Goal: Check status: Check status

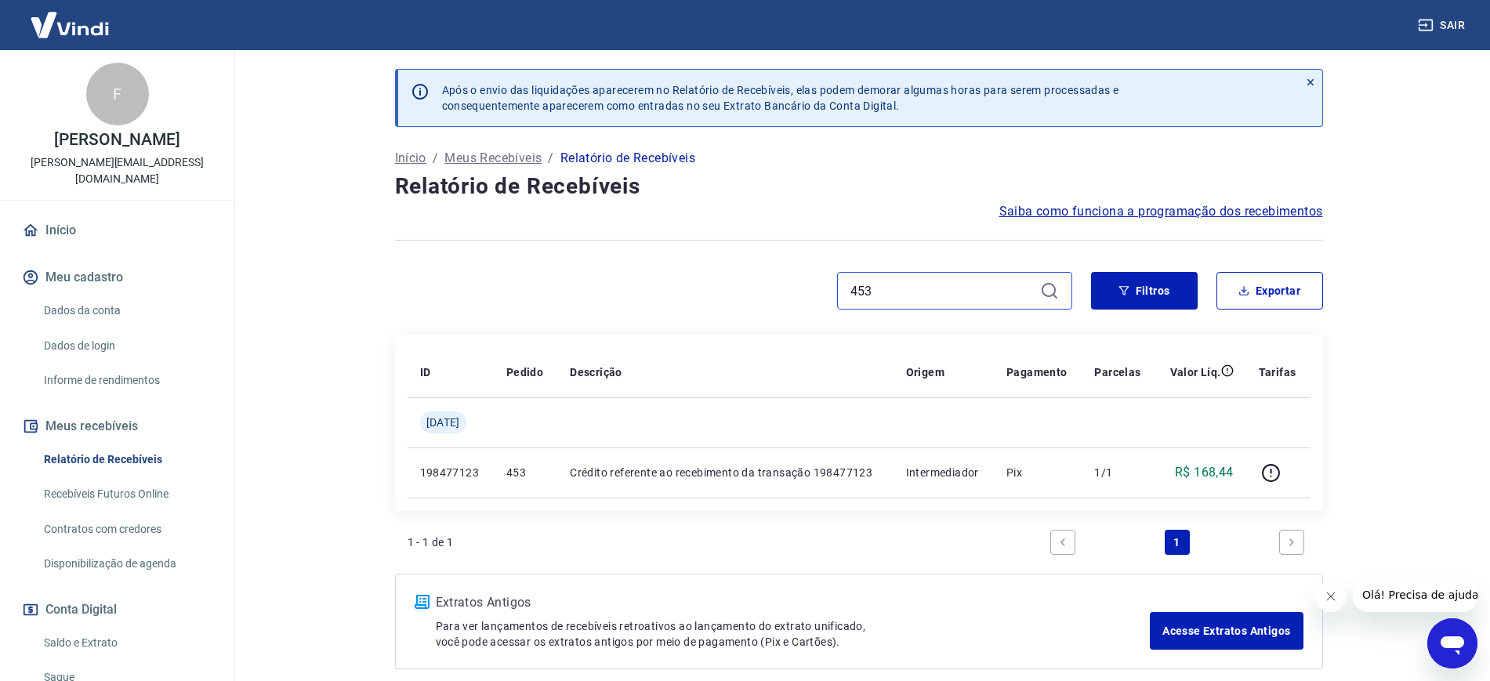
click at [910, 286] on input "453" at bounding box center [941, 291] width 183 height 24
type input "4"
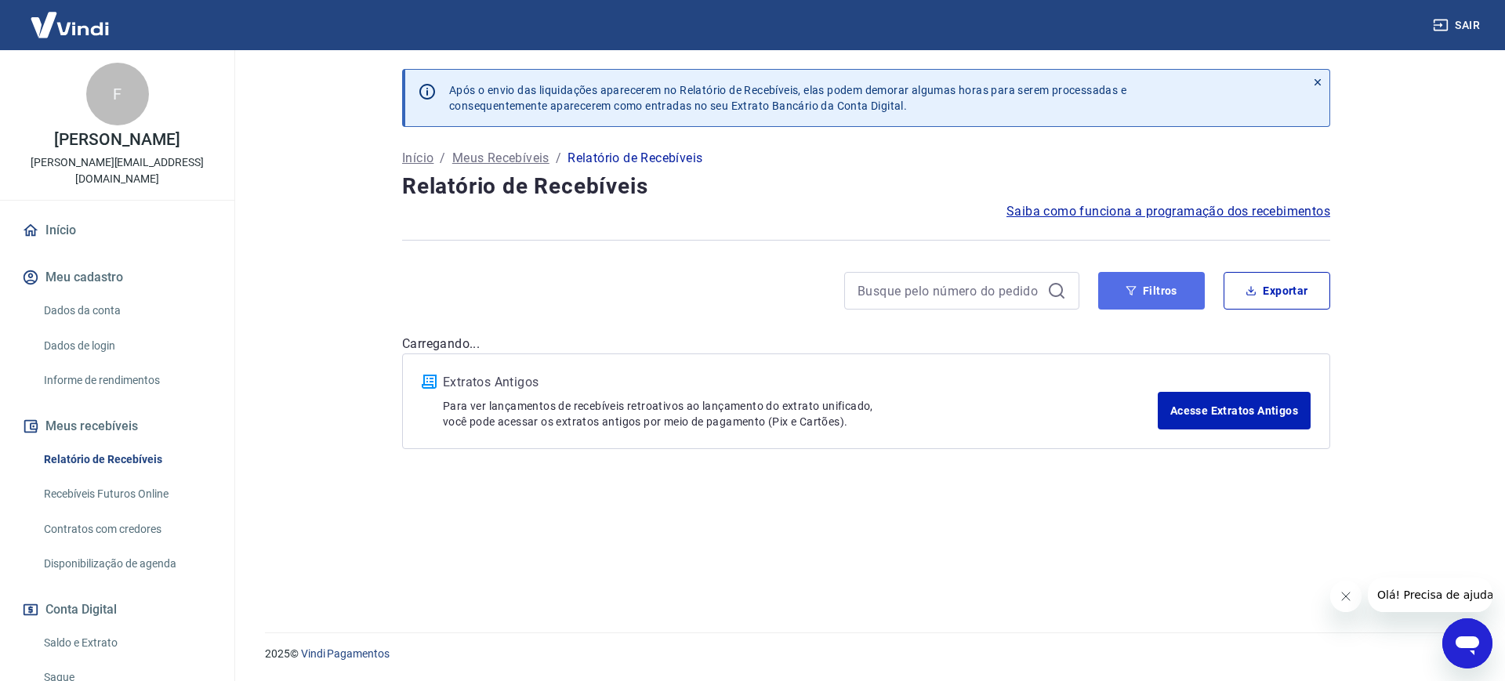
click at [1125, 289] on button "Filtros" at bounding box center [1151, 291] width 107 height 38
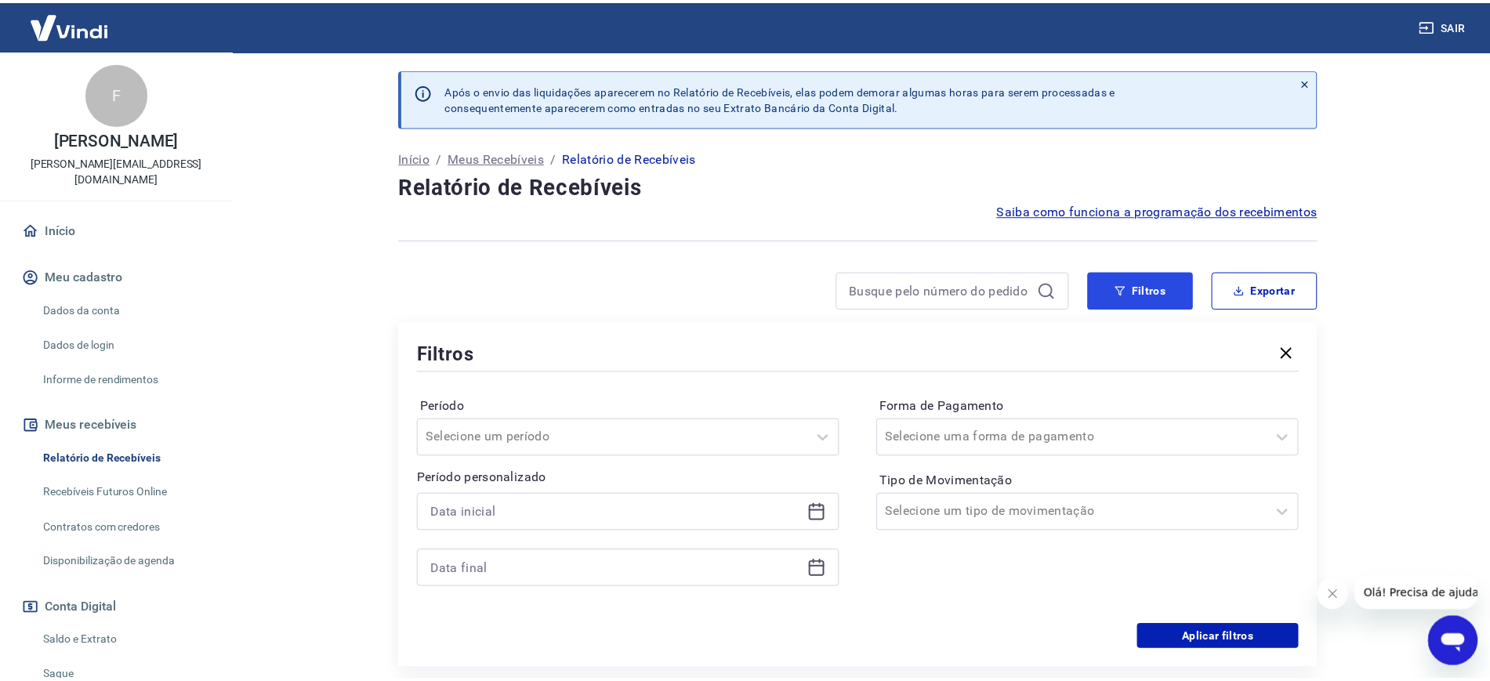
scroll to position [98, 0]
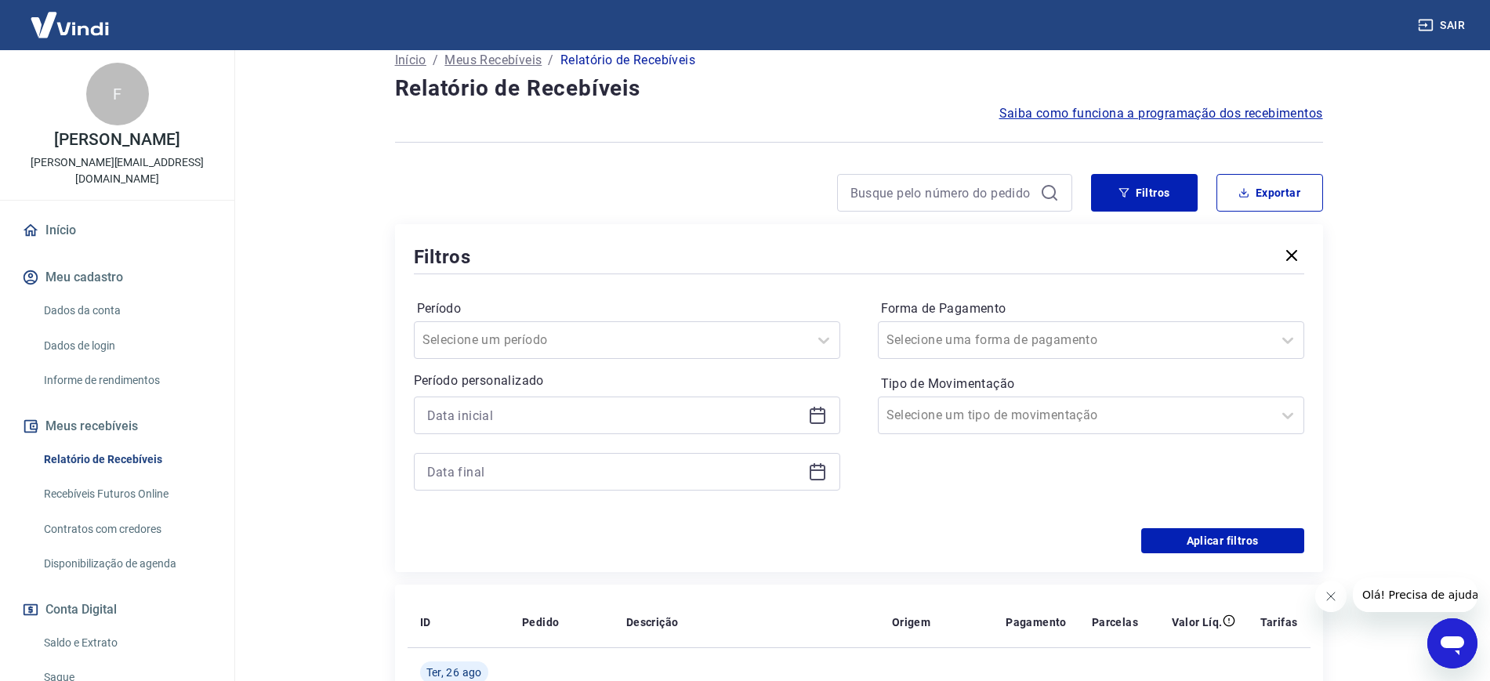
click at [821, 412] on icon at bounding box center [817, 415] width 19 height 19
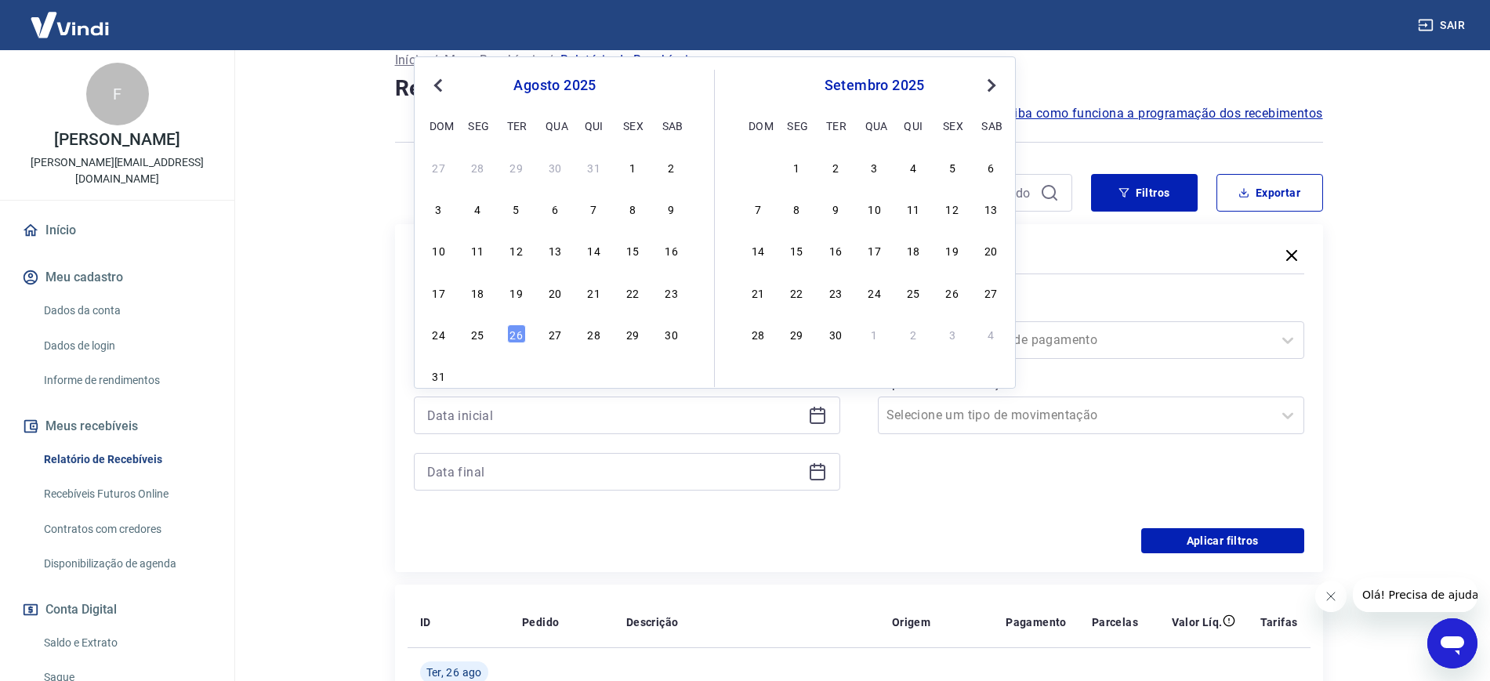
click at [440, 83] on span "Previous Month" at bounding box center [440, 85] width 0 height 18
click at [440, 82] on span "Previous Month" at bounding box center [440, 85] width 0 height 18
click at [522, 159] on div "1" at bounding box center [516, 167] width 19 height 19
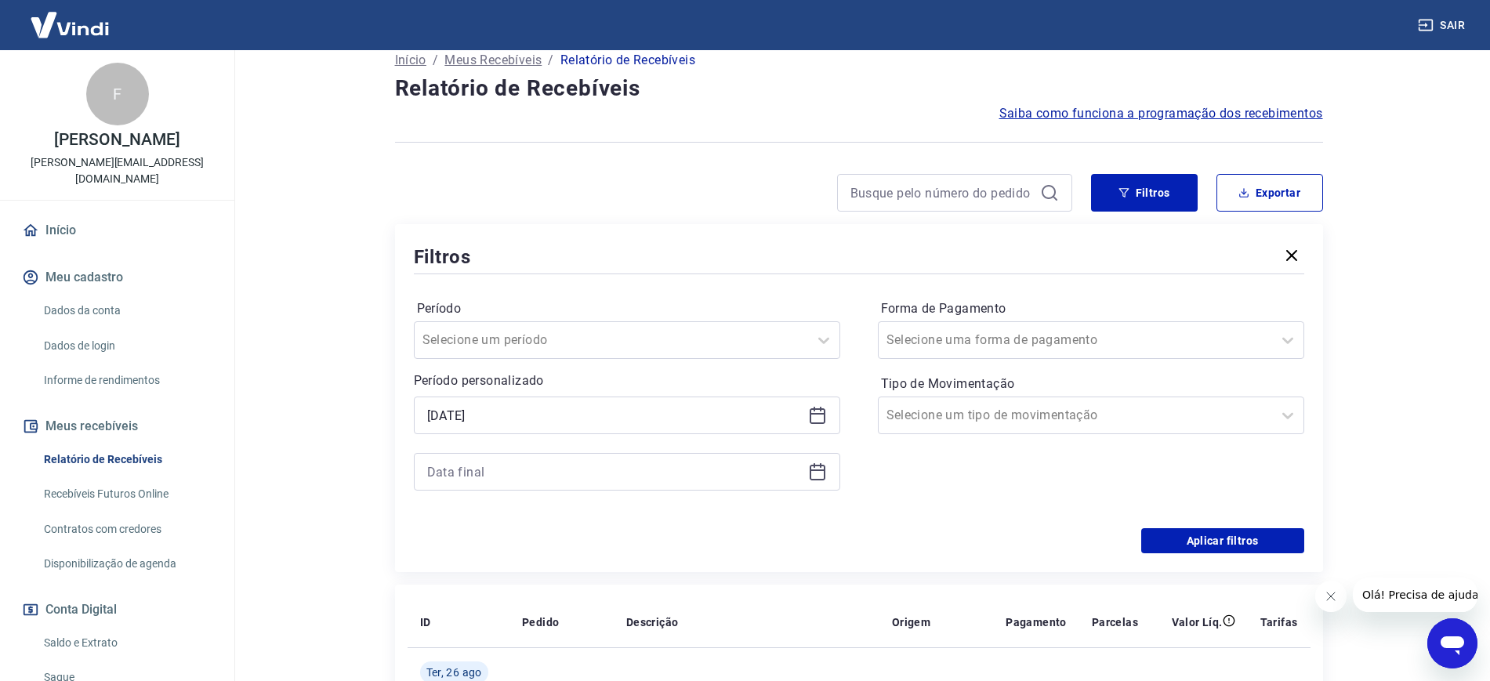
click at [817, 404] on div "01/04/2025" at bounding box center [627, 416] width 426 height 38
click at [817, 409] on icon at bounding box center [818, 416] width 16 height 16
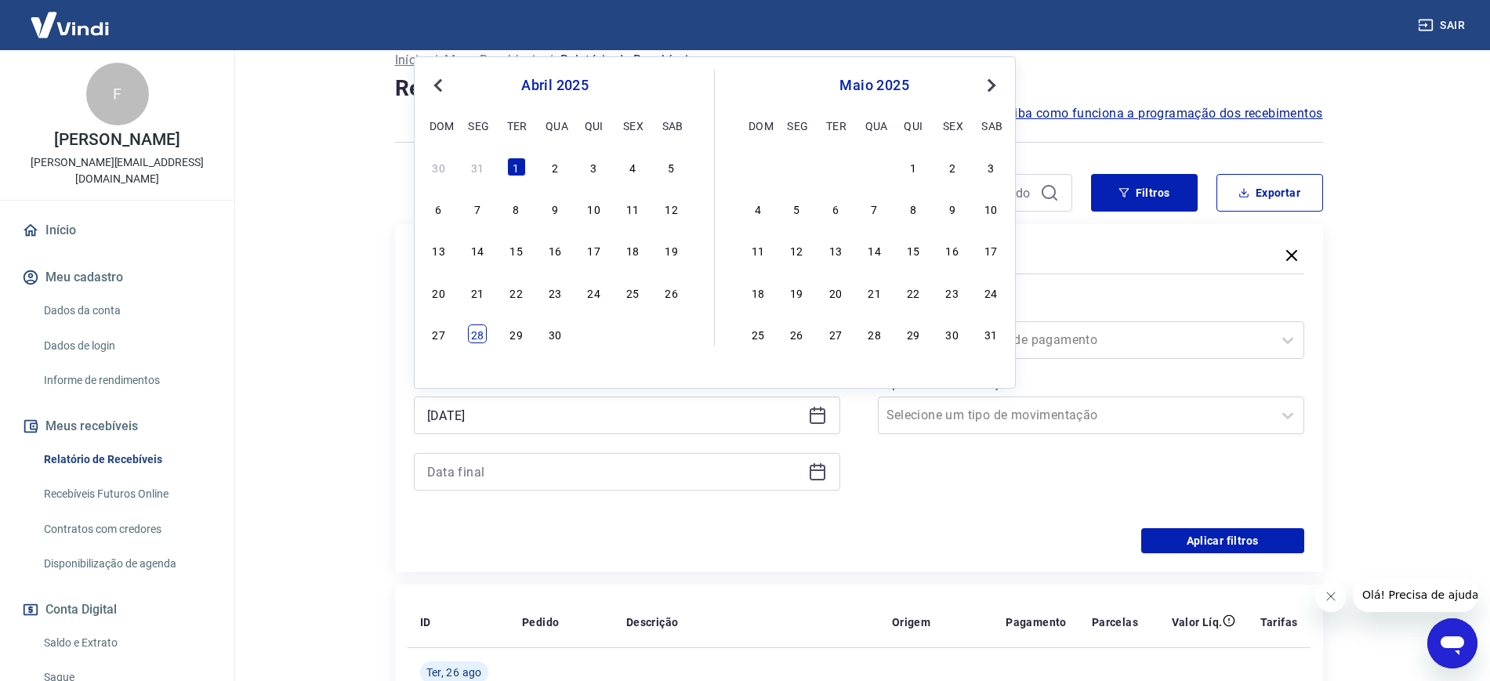
click at [468, 339] on div "27 28 29 30" at bounding box center [555, 333] width 256 height 23
click at [473, 339] on div "28" at bounding box center [477, 333] width 19 height 19
click at [814, 475] on icon at bounding box center [817, 471] width 19 height 19
type input "[DATE]"
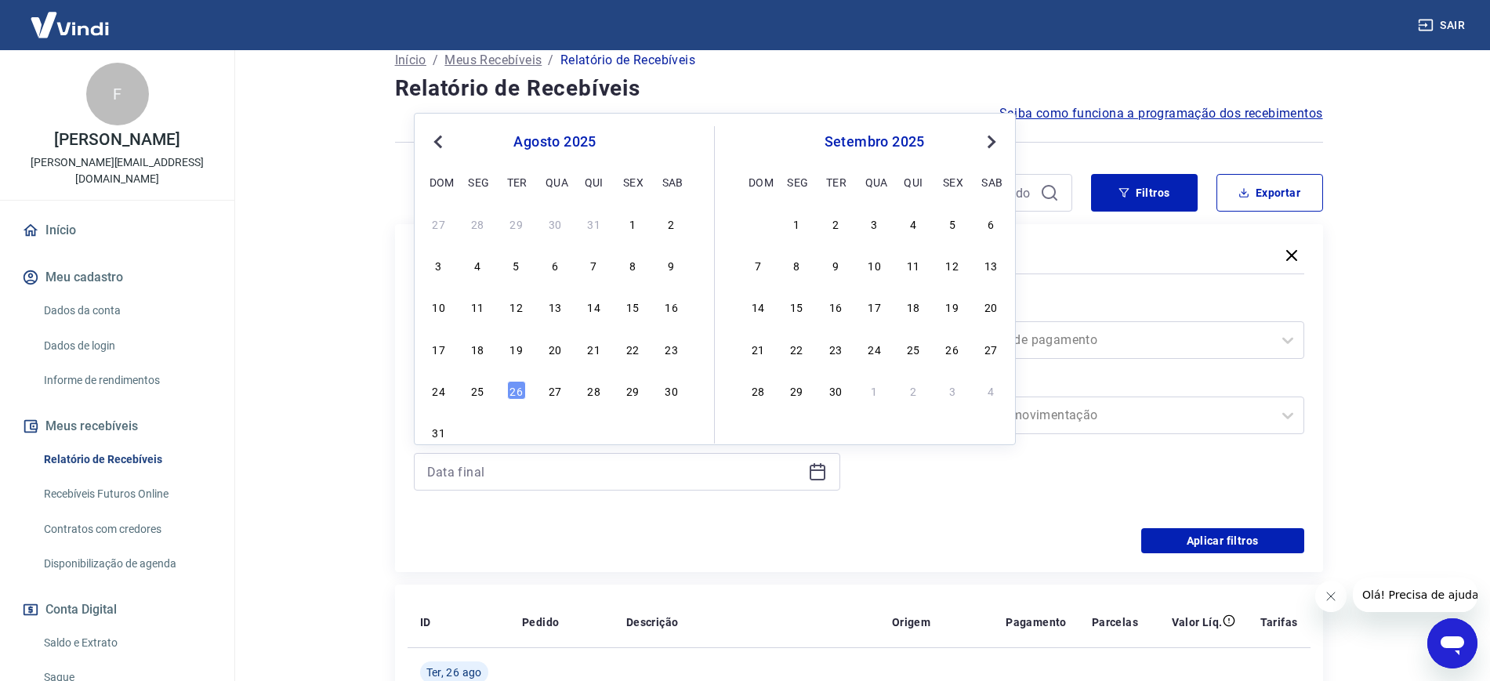
click at [440, 138] on span "Previous Month" at bounding box center [440, 141] width 0 height 18
drag, startPoint x: 556, startPoint y: 391, endPoint x: 327, endPoint y: 426, distance: 232.3
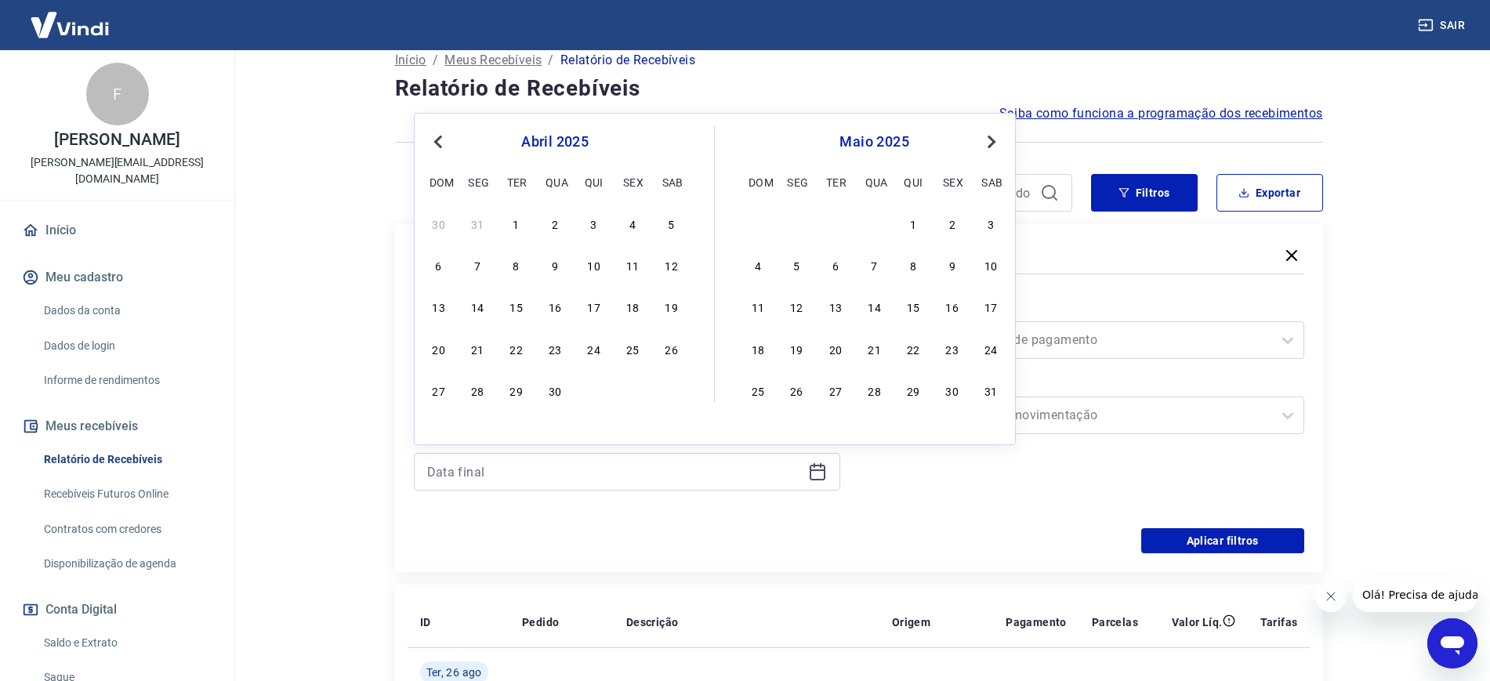
click at [557, 391] on div "30" at bounding box center [555, 390] width 19 height 19
click at [328, 426] on main "Após o envio das liquidações aparecerem no Relatório de Recebíveis, elas podem …" at bounding box center [858, 267] width 1263 height 631
type input "[DATE]"
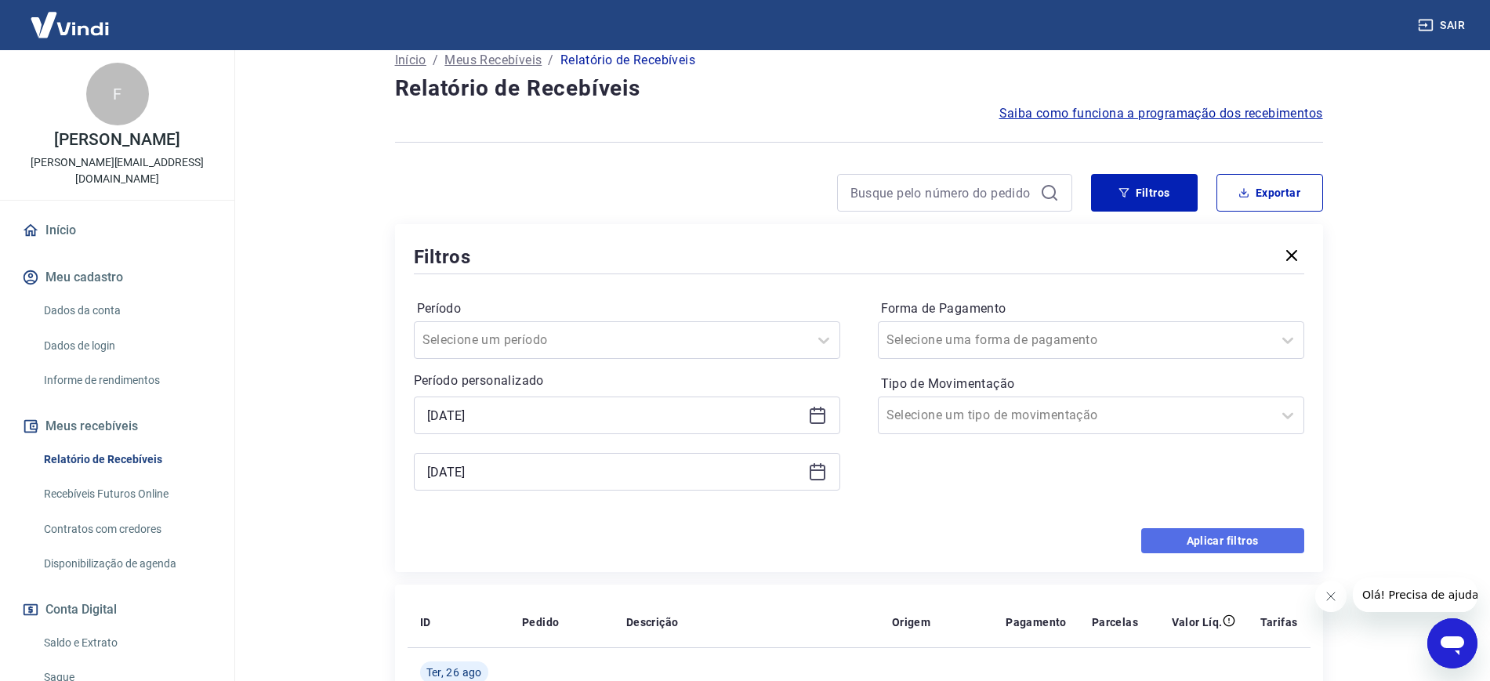
click at [1165, 548] on button "Aplicar filtros" at bounding box center [1222, 540] width 163 height 25
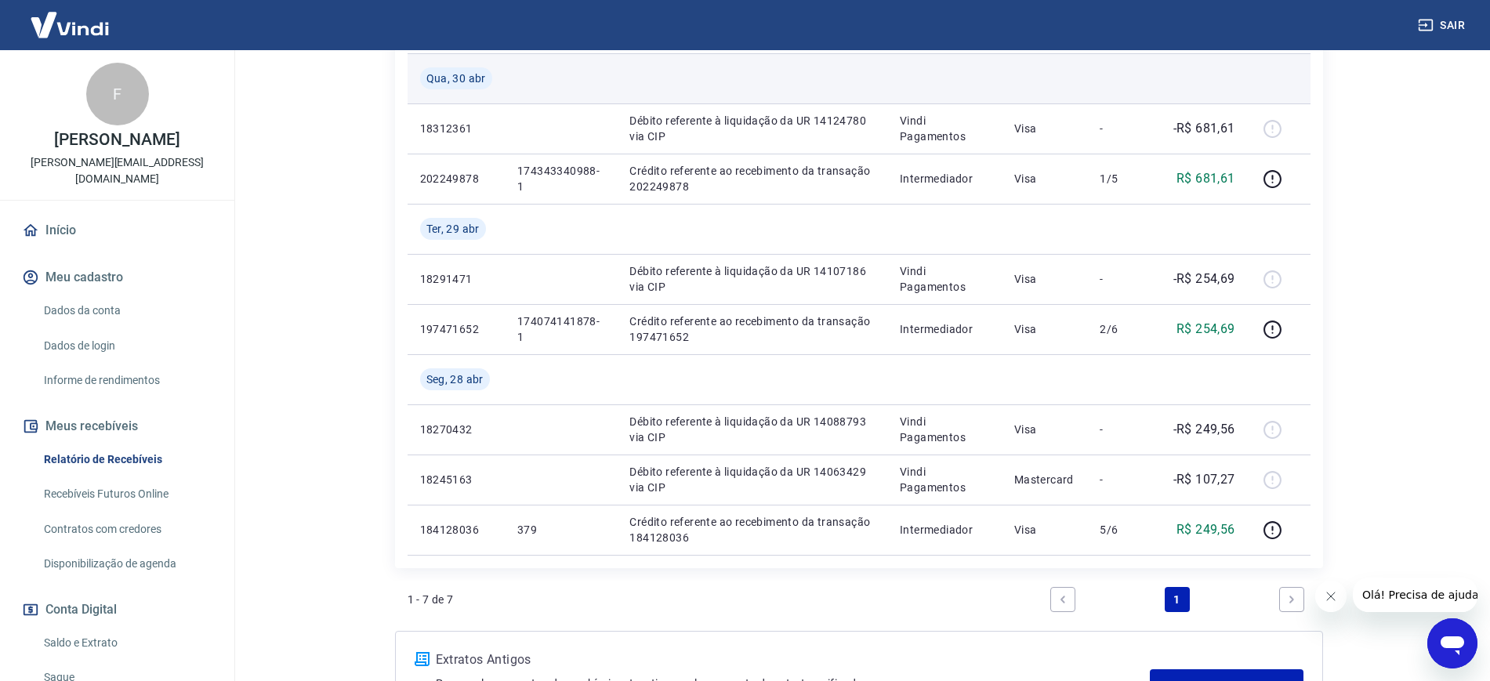
scroll to position [378, 0]
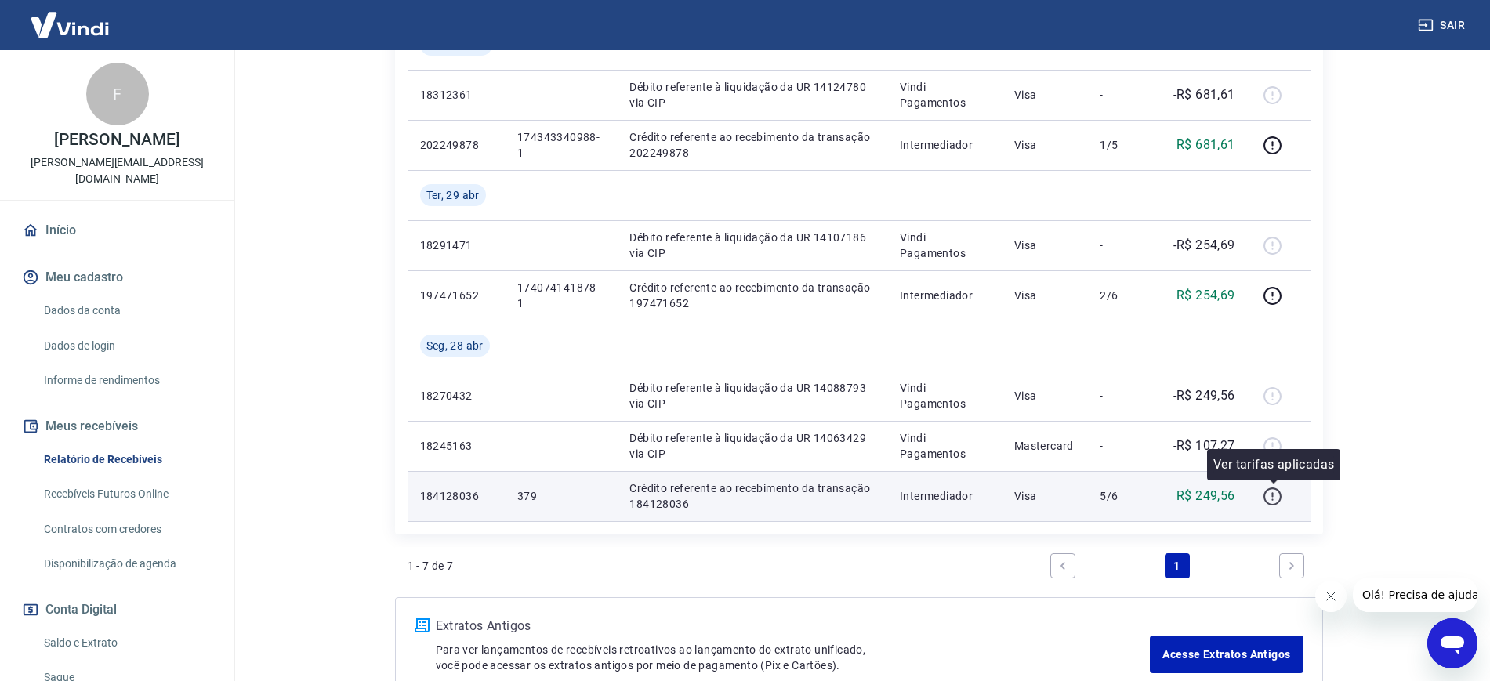
click at [1272, 498] on icon "button" at bounding box center [1273, 497] width 20 height 20
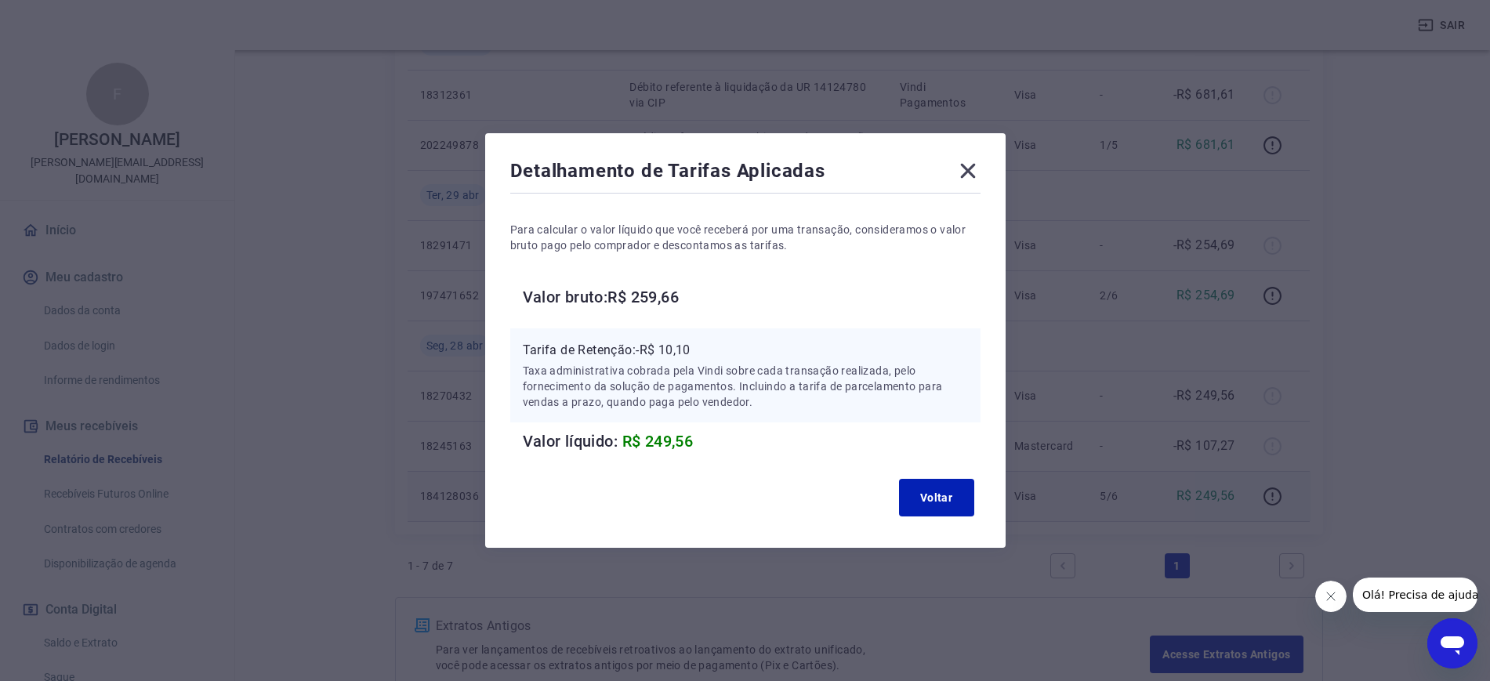
click at [1324, 304] on div "Detalhamento de Tarifas Aplicadas Para calcular o valor líquido que você recebe…" at bounding box center [745, 340] width 1490 height 681
click at [992, 165] on div "Detalhamento de Tarifas Aplicadas Para calcular o valor líquido que você recebe…" at bounding box center [745, 340] width 520 height 415
click at [975, 169] on icon at bounding box center [967, 171] width 15 height 15
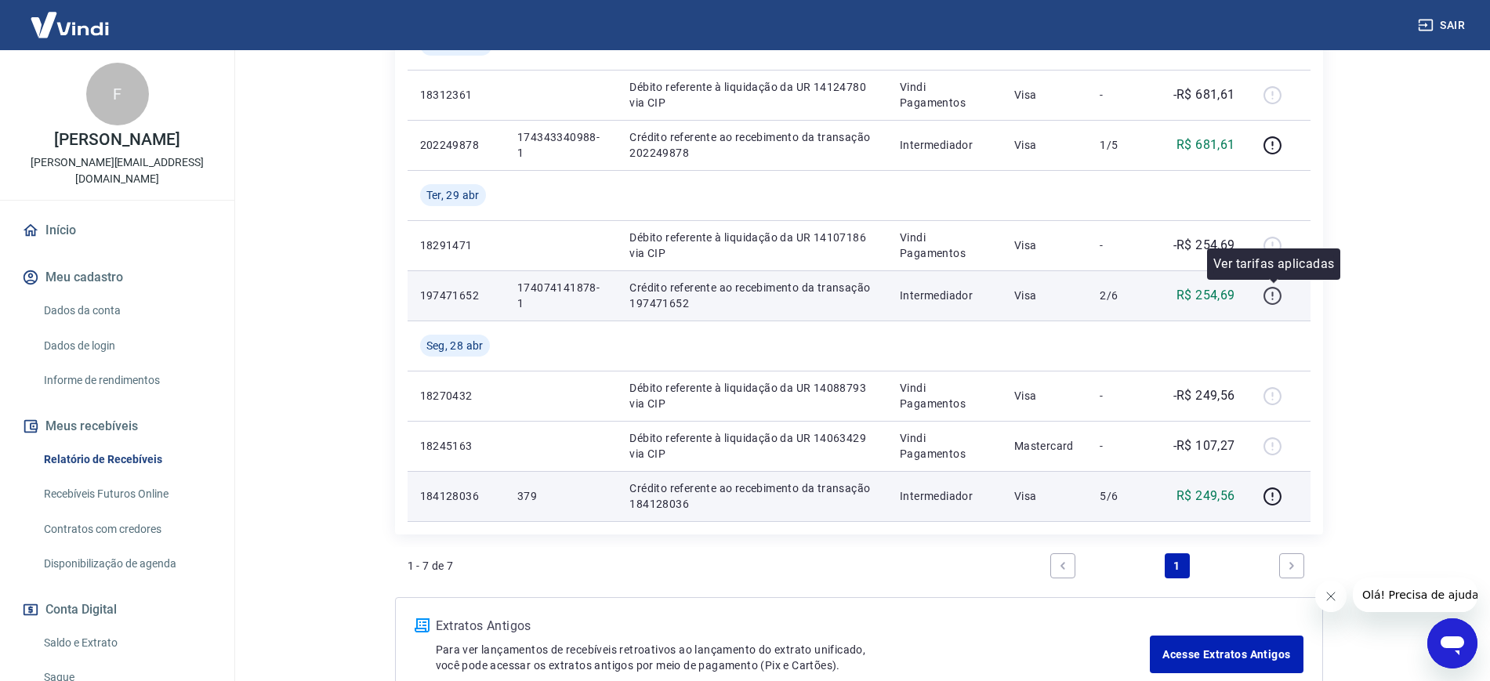
click at [1281, 289] on icon "button" at bounding box center [1273, 296] width 20 height 20
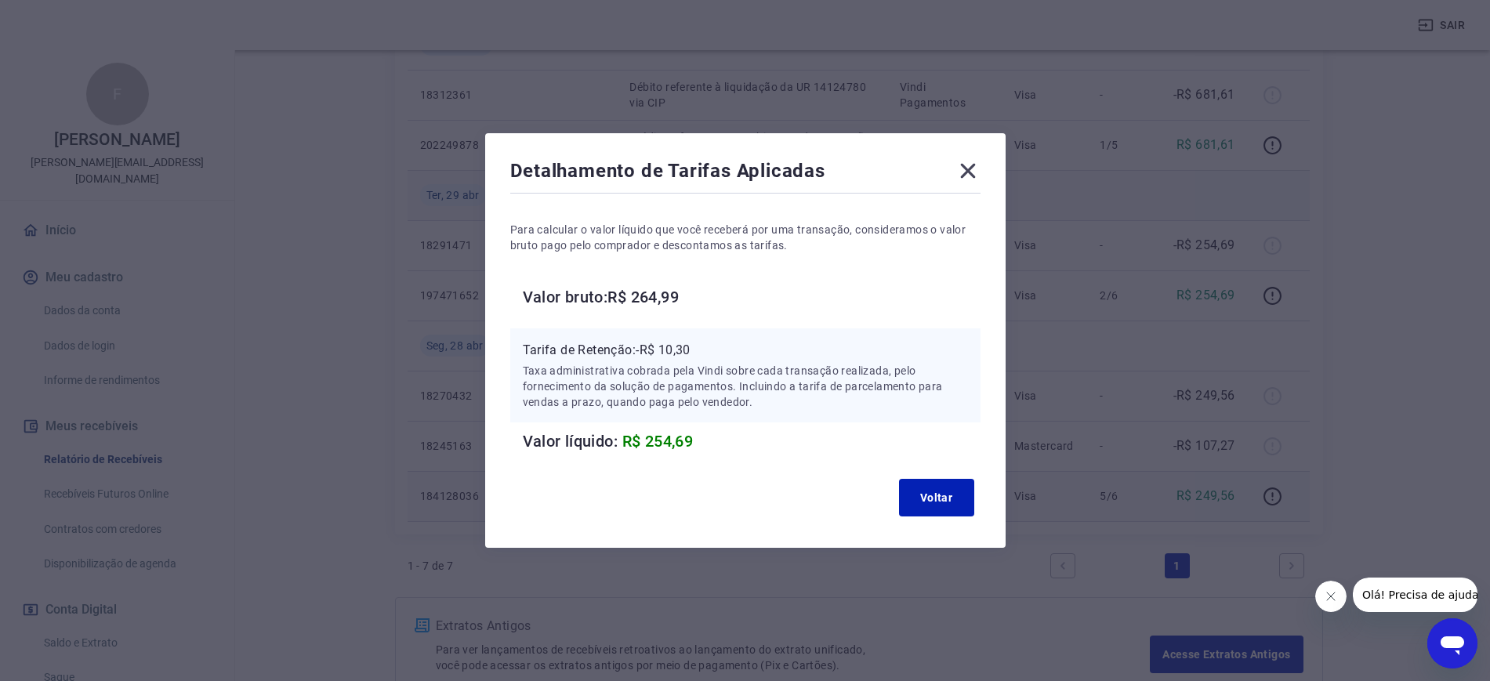
click at [978, 176] on icon at bounding box center [967, 170] width 25 height 25
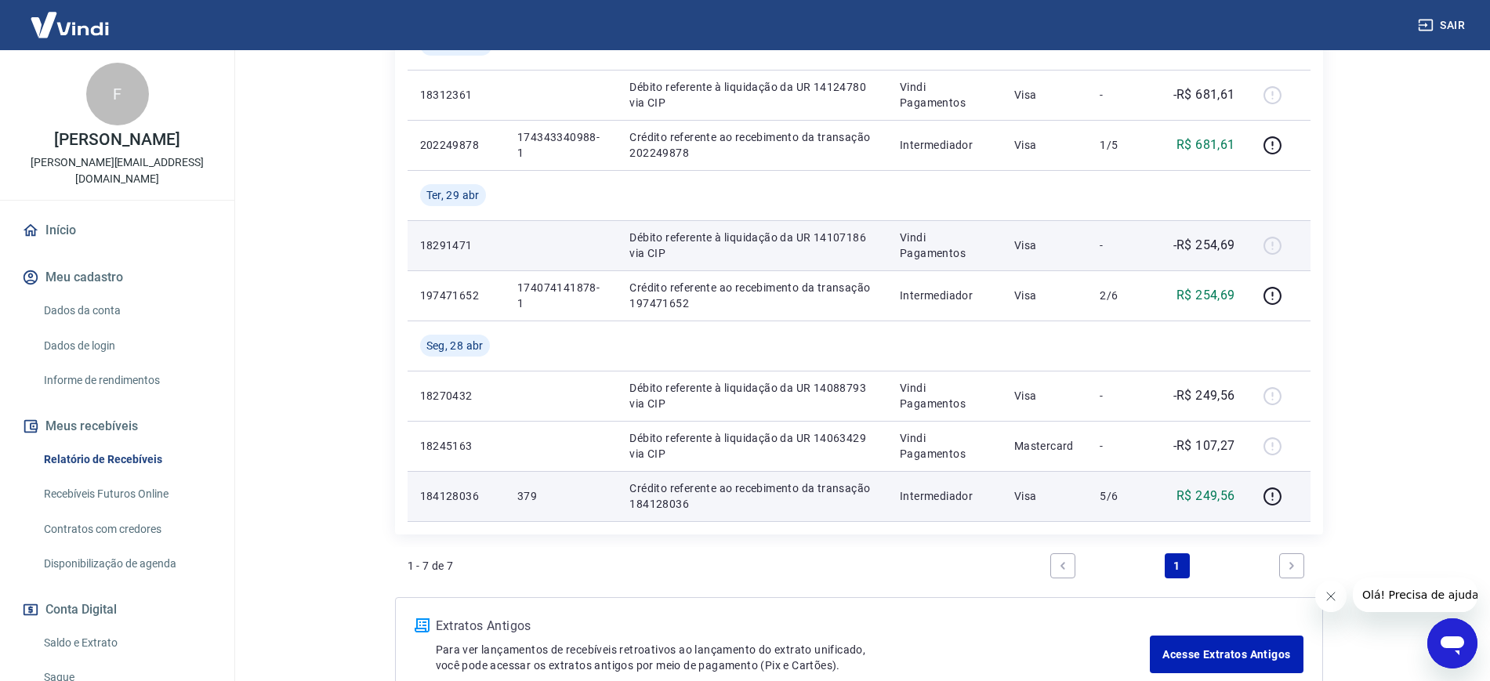
click at [1269, 241] on div at bounding box center [1279, 245] width 38 height 25
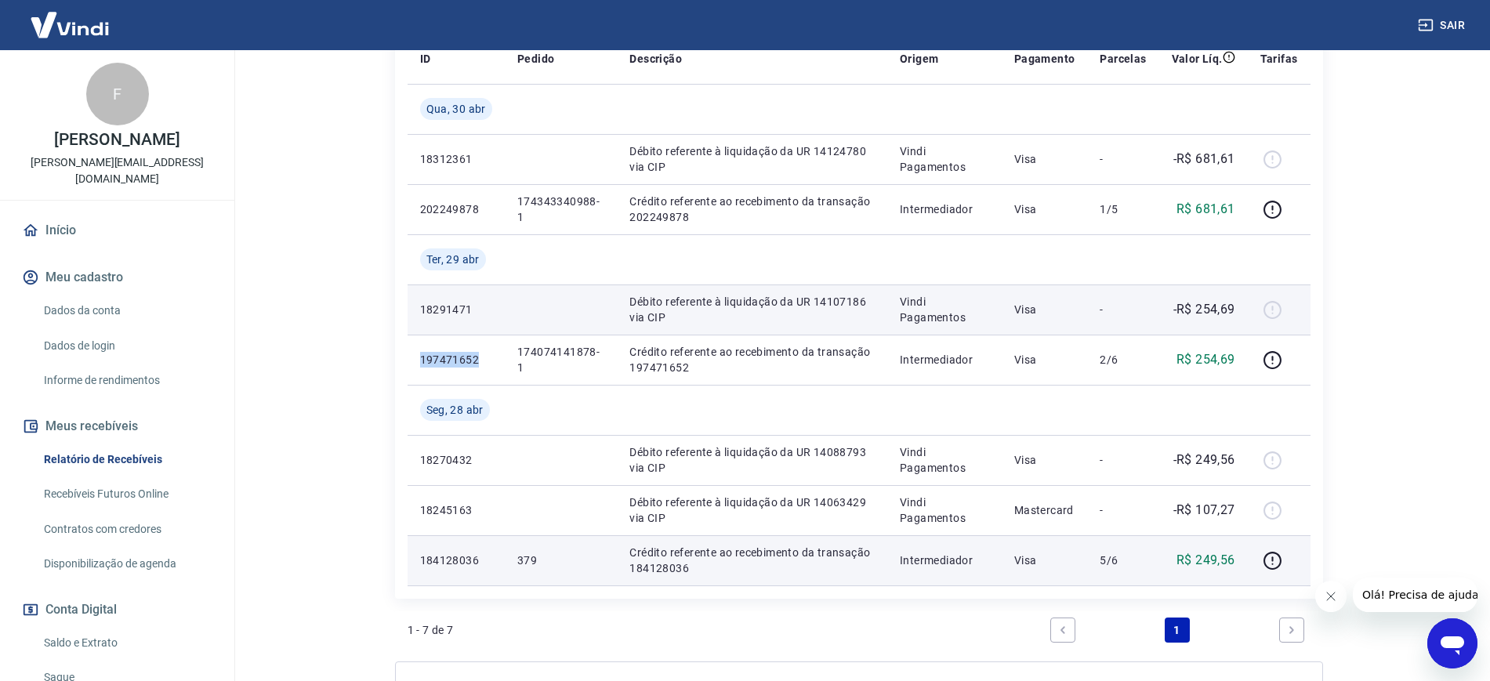
scroll to position [280, 0]
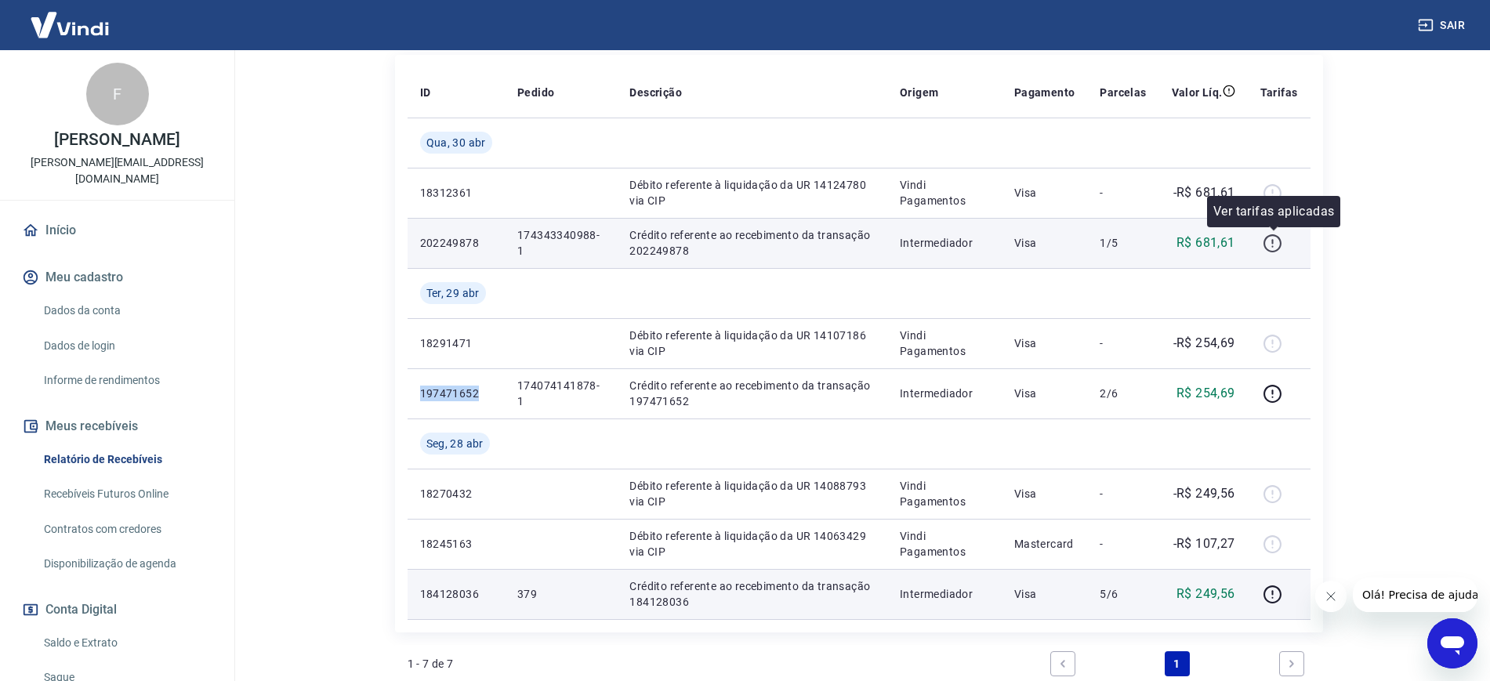
click at [1276, 242] on icon "button" at bounding box center [1273, 244] width 20 height 20
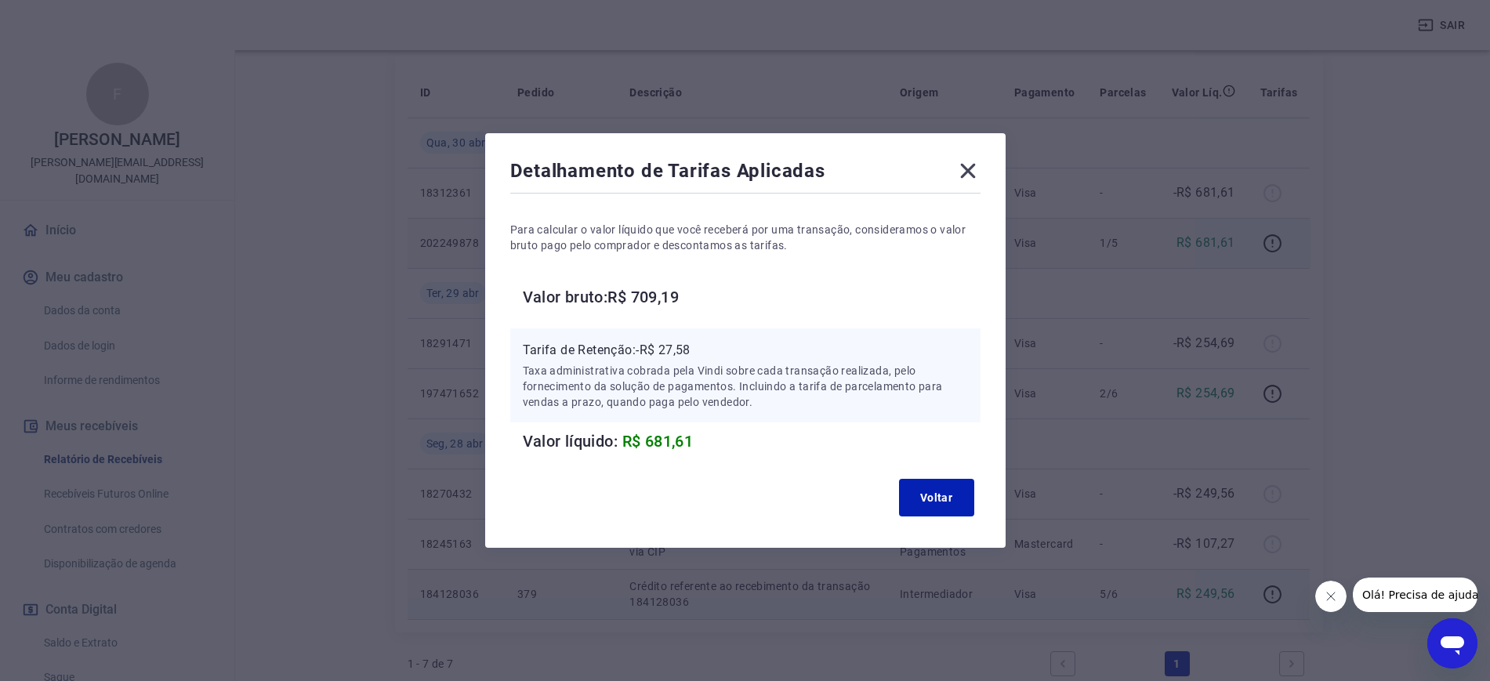
click at [981, 168] on icon at bounding box center [967, 170] width 25 height 25
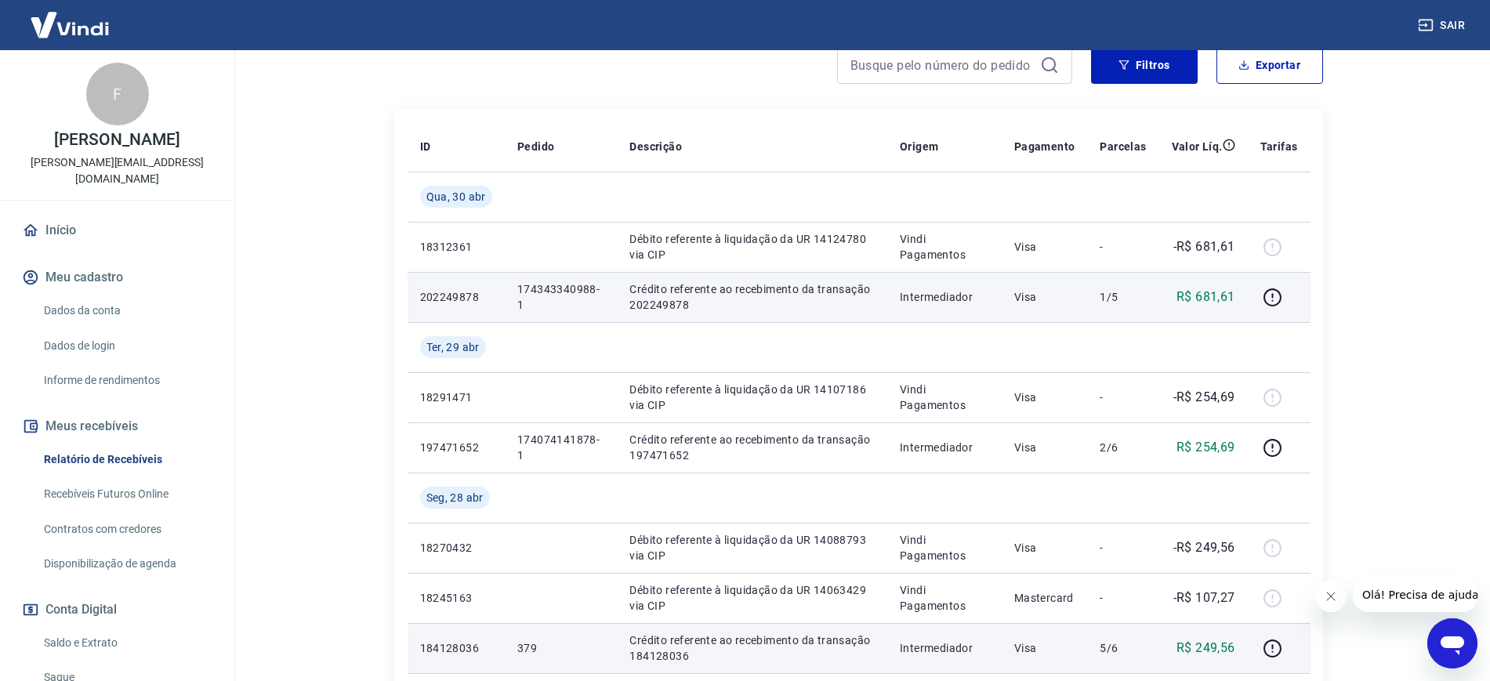
scroll to position [0, 0]
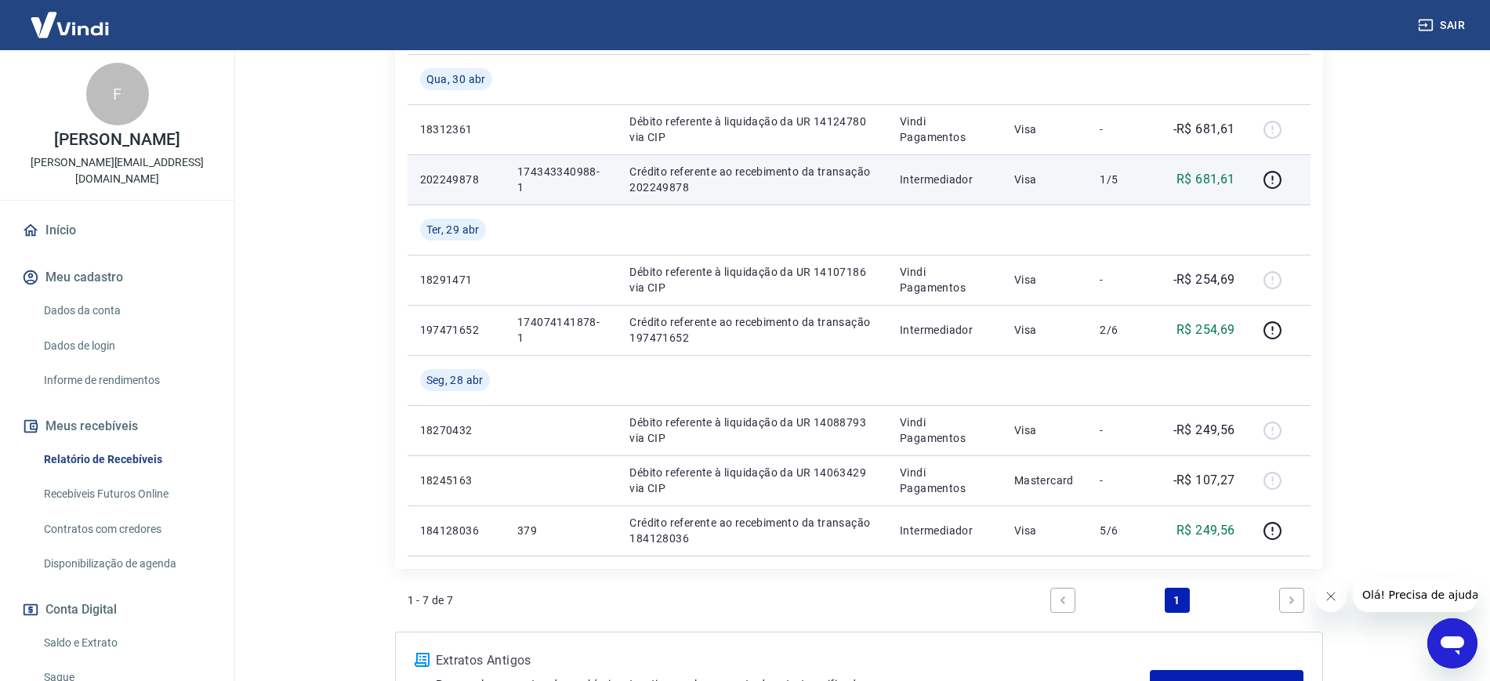
scroll to position [378, 0]
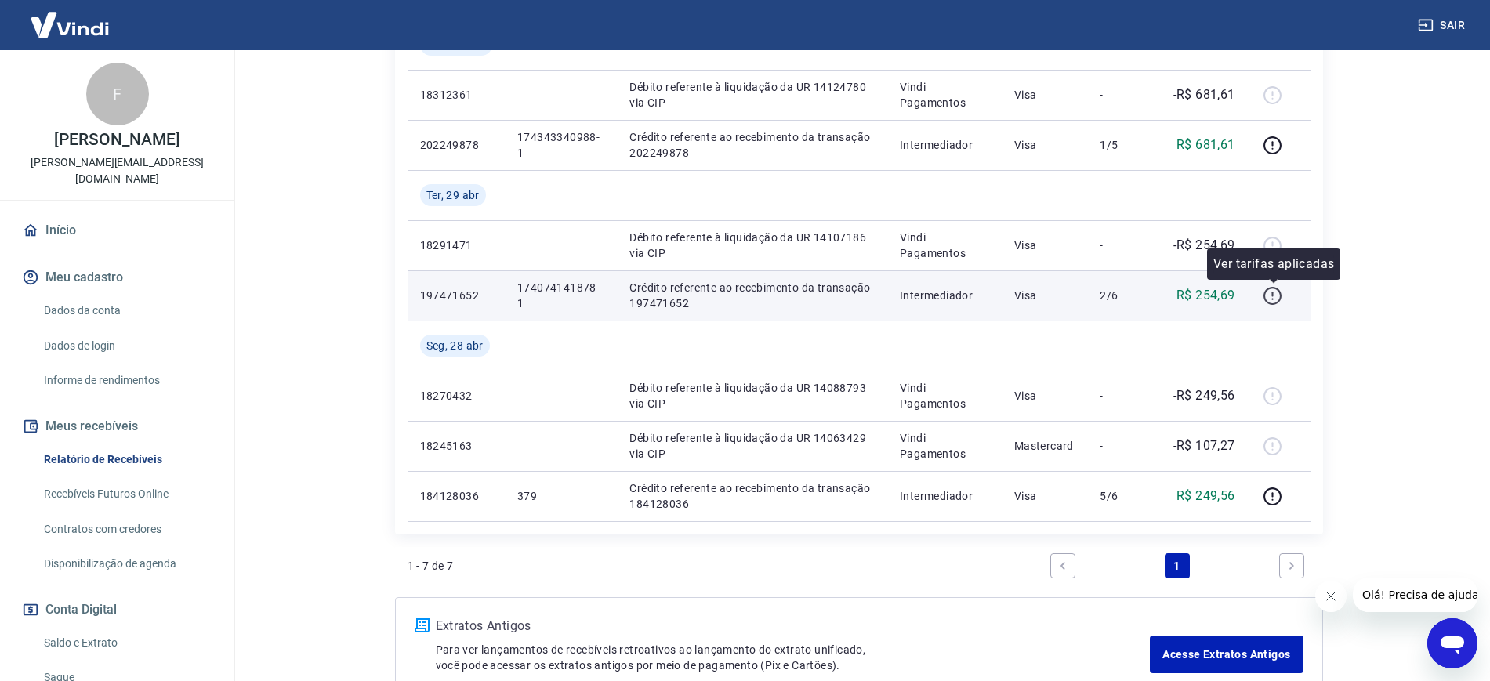
click at [1278, 298] on icon "button" at bounding box center [1273, 296] width 20 height 20
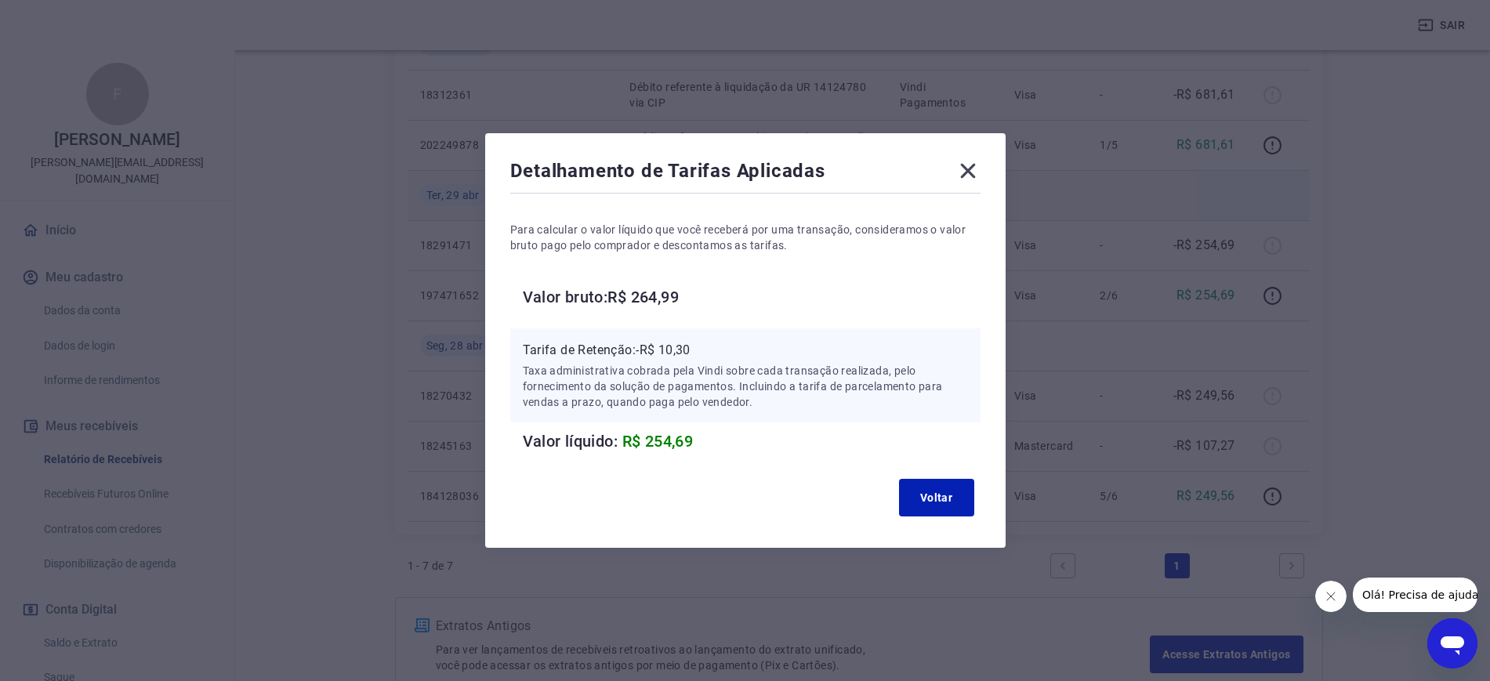
drag, startPoint x: 966, startPoint y: 172, endPoint x: 982, endPoint y: 177, distance: 17.3
click at [967, 172] on icon at bounding box center [967, 170] width 25 height 25
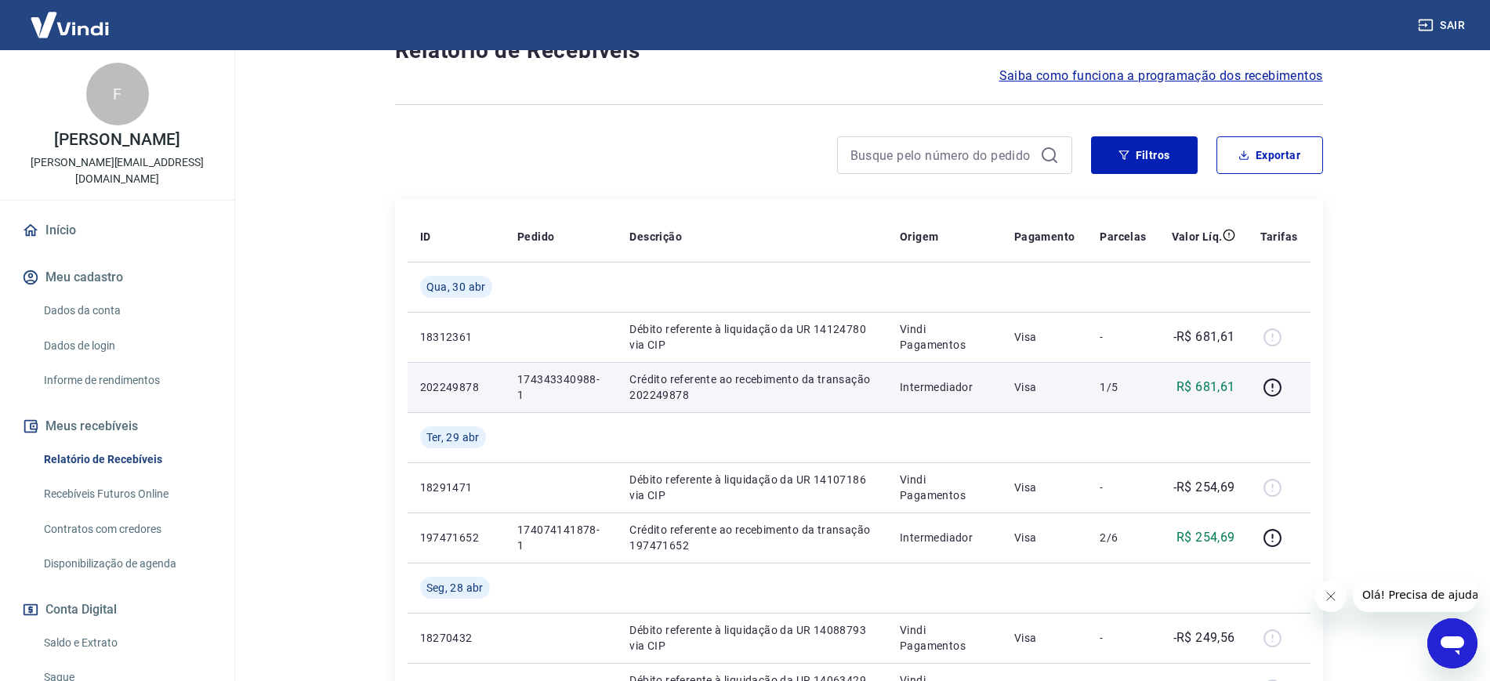
scroll to position [84, 0]
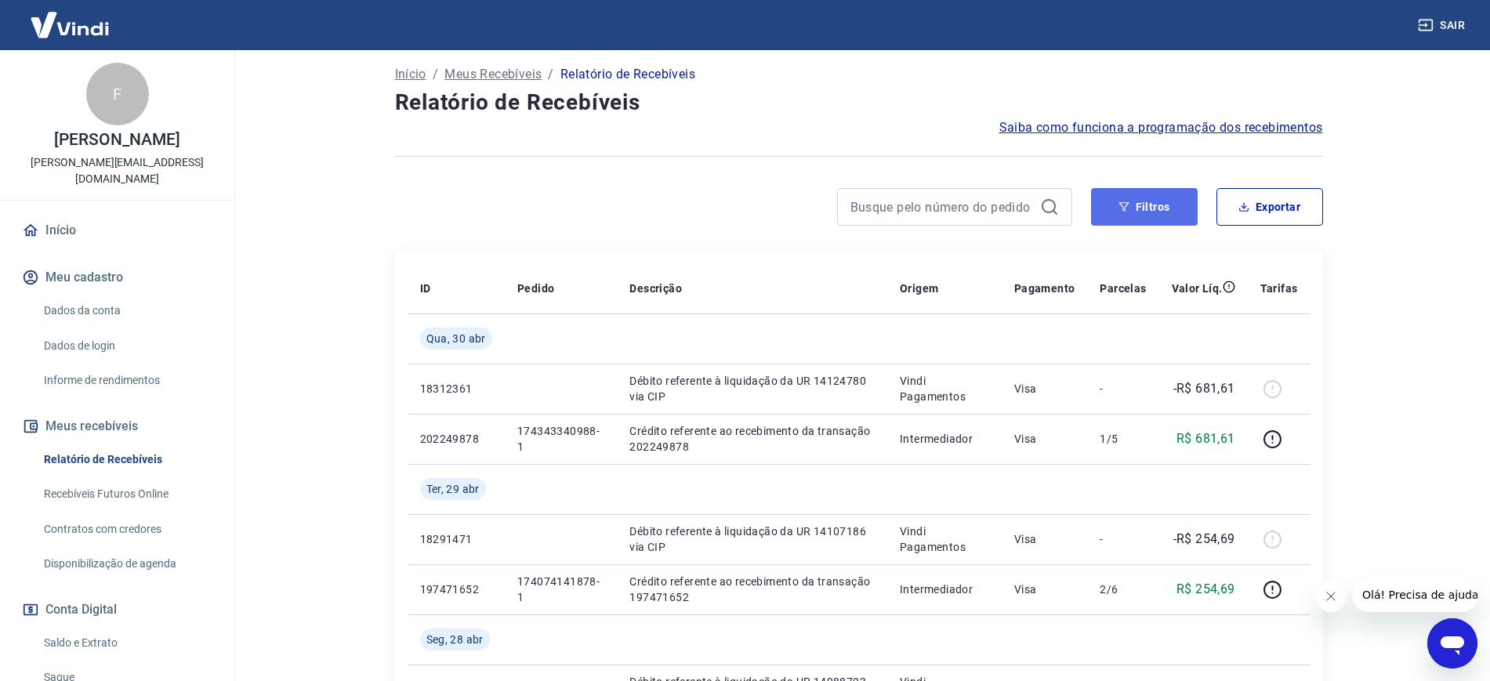
click at [1179, 201] on button "Filtros" at bounding box center [1144, 207] width 107 height 38
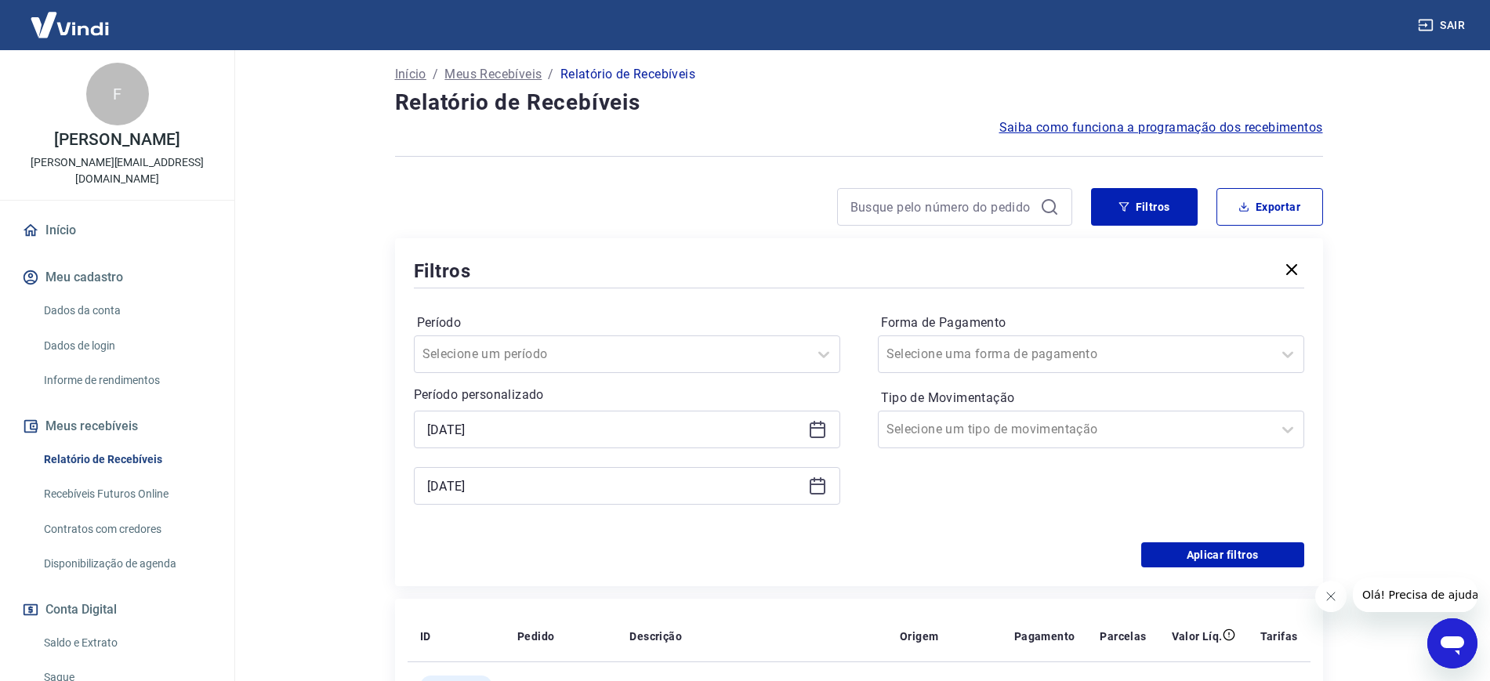
click at [812, 486] on icon at bounding box center [817, 486] width 19 height 19
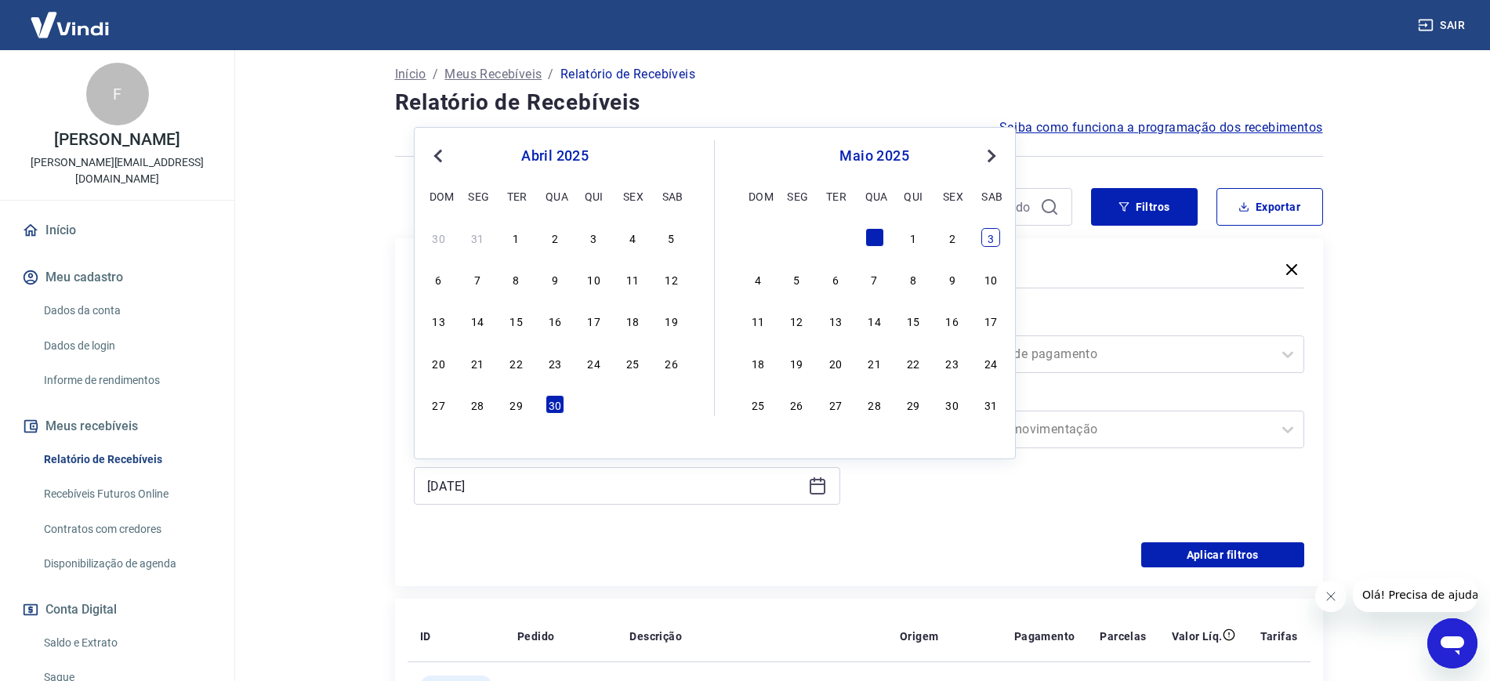
click at [991, 241] on div "3" at bounding box center [990, 237] width 19 height 19
type input "[DATE]"
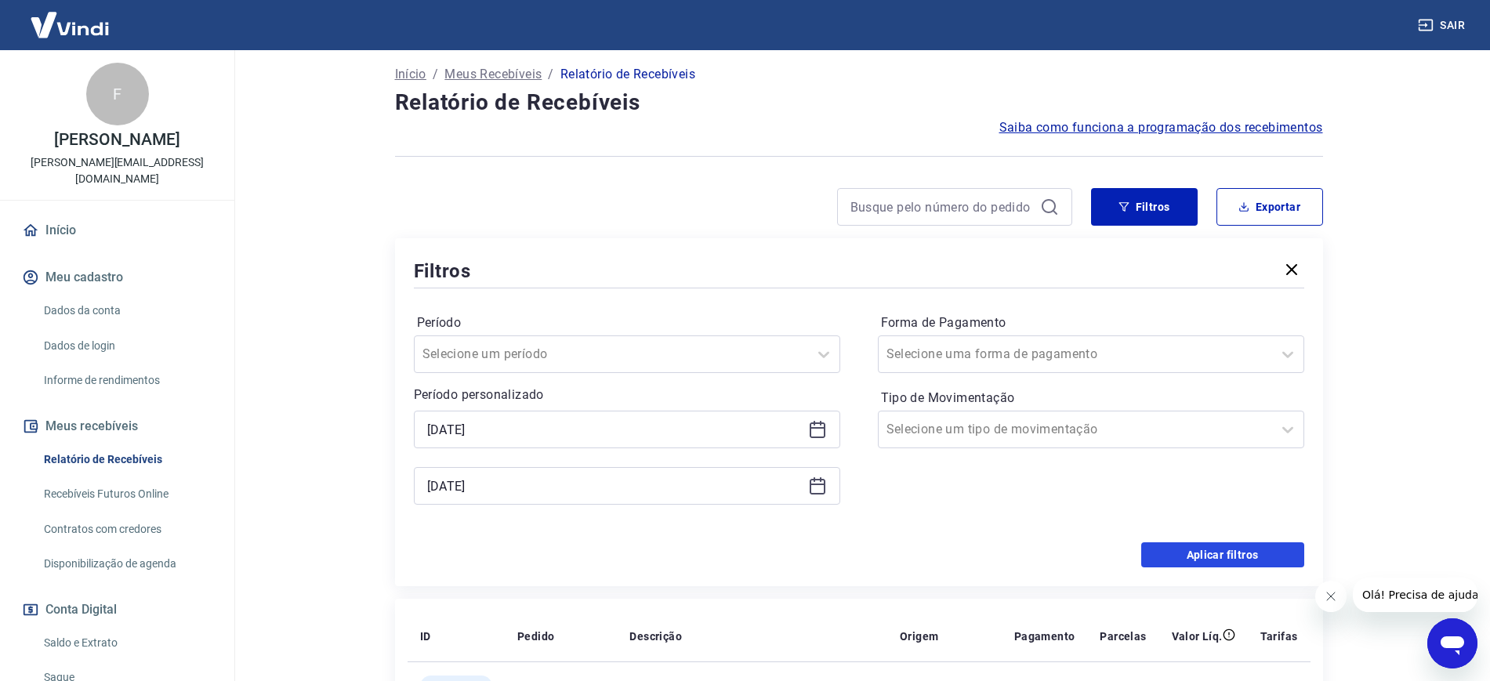
click at [1223, 548] on button "Aplicar filtros" at bounding box center [1222, 554] width 163 height 25
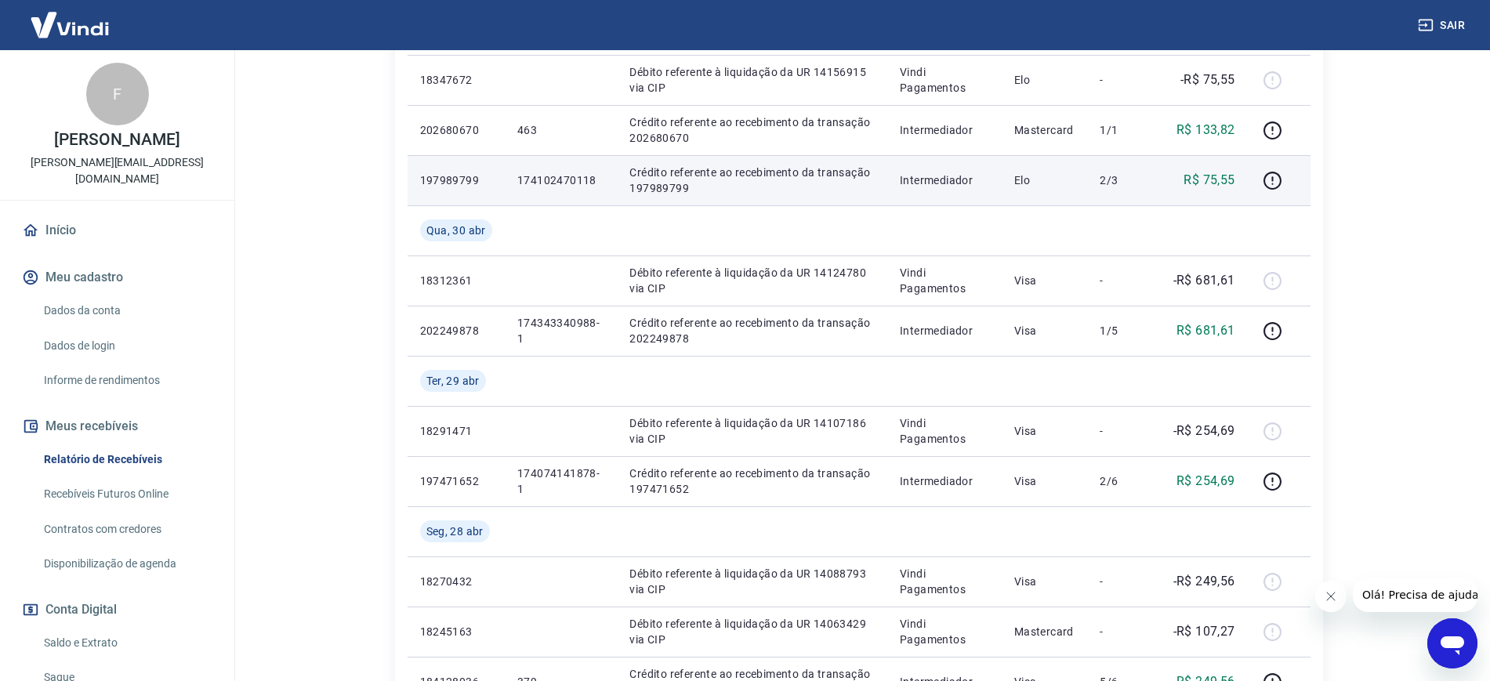
scroll to position [490, 0]
